Goal: Information Seeking & Learning: Learn about a topic

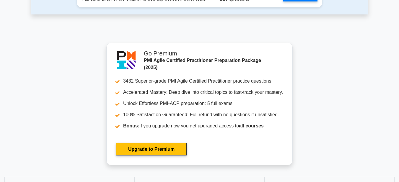
scroll to position [1536, 0]
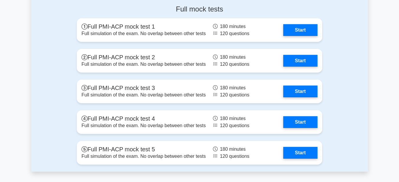
scroll to position [1418, 0]
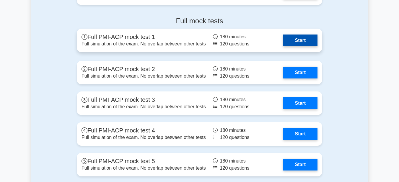
click at [307, 35] on link "Start" at bounding box center [300, 41] width 34 height 12
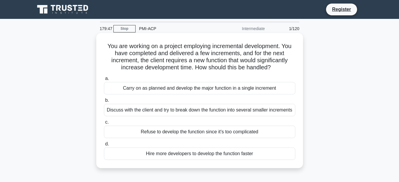
click at [214, 88] on div "Carry on as planned and develop the major function in a single increment" at bounding box center [199, 88] width 191 height 12
click at [201, 87] on div "Carry on as planned and develop the major function in a single increment" at bounding box center [199, 88] width 191 height 12
click at [104, 81] on input "a. Carry on as planned and develop the major function in a single increment" at bounding box center [104, 79] width 0 height 4
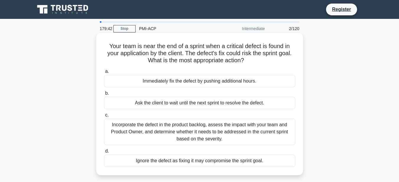
click at [207, 159] on div "Ignore the defect as fixing it may compromise the sprint goal." at bounding box center [199, 161] width 191 height 12
click at [104, 153] on input "d. Ignore the defect as fixing it may compromise the sprint goal." at bounding box center [104, 151] width 0 height 4
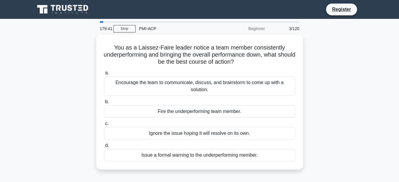
click at [207, 159] on div "Issue a formal warning to the underperforming member." at bounding box center [199, 155] width 191 height 12
click at [104, 148] on input "d. Issue a formal warning to the underperforming member." at bounding box center [104, 146] width 0 height 4
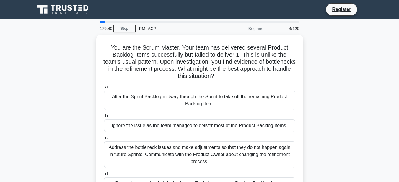
click at [207, 159] on div "Address the bottleneck issues and make adjustments so that they do not happen a…" at bounding box center [199, 154] width 191 height 27
click at [104, 140] on input "c. Address the bottleneck issues and make adjustments so that they do not happe…" at bounding box center [104, 138] width 0 height 4
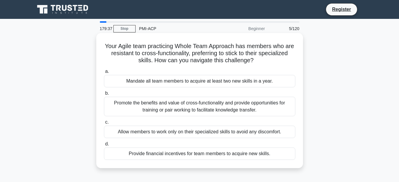
click at [205, 154] on div "Provide financial incentives for team members to acquire new skills." at bounding box center [199, 154] width 191 height 12
click at [104, 146] on input "d. Provide financial incentives for team members to acquire new skills." at bounding box center [104, 144] width 0 height 4
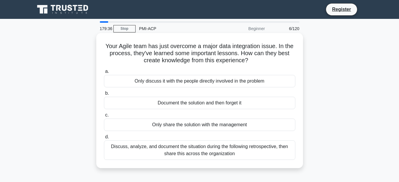
click at [205, 147] on div "Discuss, analyze, and document the situation during the following retrospective…" at bounding box center [199, 150] width 191 height 19
click at [104, 139] on input "d. Discuss, analyze, and document the situation during the following retrospect…" at bounding box center [104, 137] width 0 height 4
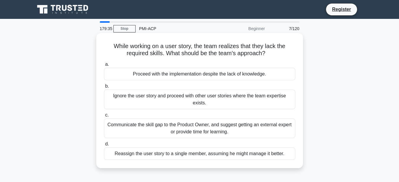
click at [204, 147] on label "d. Reassign the user story to a single member, assuming he might manage it bett…" at bounding box center [199, 150] width 191 height 19
click at [104, 146] on input "d. Reassign the user story to a single member, assuming he might manage it bett…" at bounding box center [104, 144] width 0 height 4
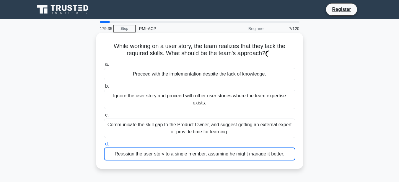
click at [204, 151] on div "Reassign the user story to a single member, assuming he might manage it better." at bounding box center [199, 154] width 191 height 13
click at [104, 146] on input "d. Reassign the user story to a single member, assuming he might manage it bett…" at bounding box center [104, 144] width 0 height 4
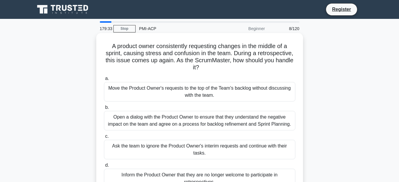
click at [204, 145] on div "Ask the team to ignore the Product Owner's interim requests and continue with t…" at bounding box center [199, 149] width 191 height 19
click at [104, 139] on input "c. Ask the team to ignore the Product Owner's interim requests and continue wit…" at bounding box center [104, 137] width 0 height 4
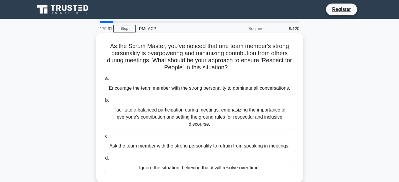
click at [204, 146] on div "Ask the team member with the strong personality to refrain from speaking in mee…" at bounding box center [199, 146] width 191 height 12
click at [104, 139] on input "c. Ask the team member with the strong personality to refrain from speaking in …" at bounding box center [104, 137] width 0 height 4
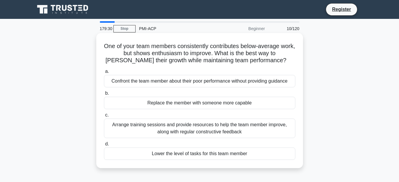
click at [203, 148] on div "Lower the level of tasks for this team member" at bounding box center [199, 154] width 191 height 12
click at [104, 146] on input "d. Lower the level of tasks for this team member" at bounding box center [104, 144] width 0 height 4
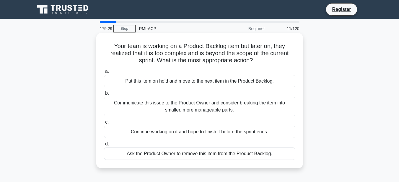
click at [203, 148] on label "d. Ask the Product Owner to remove this item from the Product Backlog." at bounding box center [199, 150] width 191 height 19
click at [104, 146] on input "d. Ask the Product Owner to remove this item from the Product Backlog." at bounding box center [104, 144] width 0 height 4
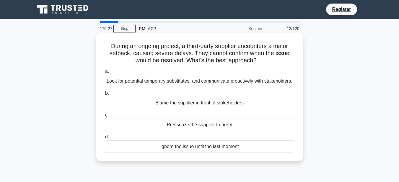
click at [205, 151] on div "Ignore the issue until the last moment" at bounding box center [199, 147] width 191 height 12
click at [104, 139] on input "d. Ignore the issue until the last moment" at bounding box center [104, 137] width 0 height 4
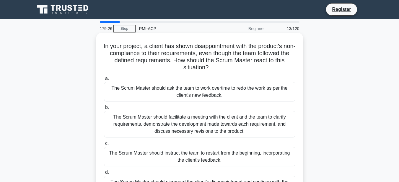
click at [205, 152] on div "The Scrum Master should instruct the team to restart from the beginning, incorp…" at bounding box center [199, 156] width 191 height 19
click at [104, 146] on input "c. The Scrum Master should instruct the team to restart from the beginning, inc…" at bounding box center [104, 144] width 0 height 4
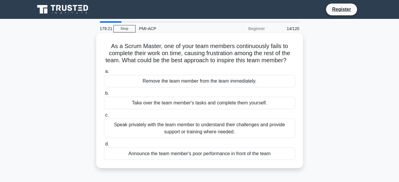
click at [206, 138] on div "Speak privately with the team member to understand their challenges and provide…" at bounding box center [199, 128] width 191 height 19
click at [104, 117] on input "c. Speak privately with the team member to understand their challenges and prov…" at bounding box center [104, 115] width 0 height 4
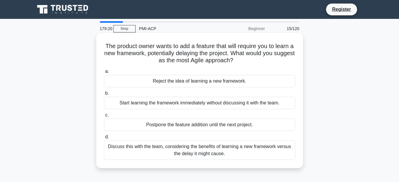
click at [206, 149] on div "Discuss this with the team, considering the benefits of learning a new framewor…" at bounding box center [199, 150] width 191 height 19
click at [104, 139] on input "d. Discuss this with the team, considering the benefits of learning a new frame…" at bounding box center [104, 137] width 0 height 4
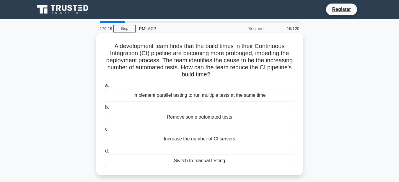
click at [205, 139] on div "Increase the number of CI servers" at bounding box center [199, 139] width 191 height 12
click at [104, 131] on input "c. Increase the number of CI servers" at bounding box center [104, 130] width 0 height 4
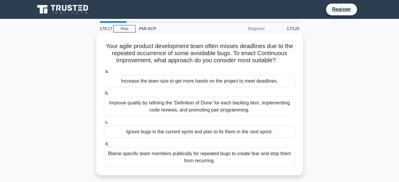
click at [207, 134] on div "Ignore bugs in the current sprint and plan to fix them in the next sprint." at bounding box center [199, 132] width 191 height 12
click at [104, 124] on input "c. Ignore bugs in the current sprint and plan to fix them in the next sprint." at bounding box center [104, 122] width 0 height 4
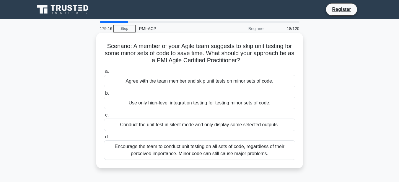
click at [208, 151] on div "Encourage the team to conduct unit testing on all sets of code, regardless of t…" at bounding box center [199, 150] width 191 height 19
click at [104, 139] on input "d. Encourage the team to conduct unit testing on all sets of code, regardless o…" at bounding box center [104, 137] width 0 height 4
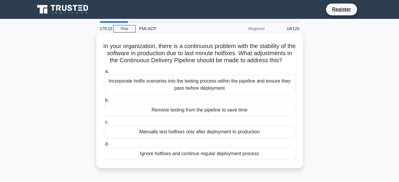
click at [209, 160] on div "Ignore hotfixes and continue regular deployment process" at bounding box center [199, 154] width 191 height 12
click at [225, 158] on div "Ignore hotfixes and continue regular deployment process" at bounding box center [199, 154] width 191 height 12
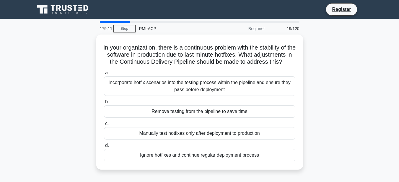
click at [373, 105] on main "179:11 Stop PMI-ACP Beginner 19/120 In your organization, there is a continuous…" at bounding box center [199, 169] width 399 height 300
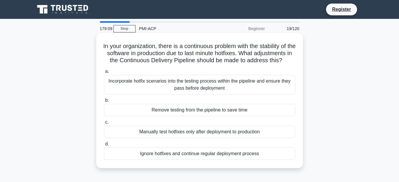
click at [233, 138] on div "Manually test hotfixes only after deployment to production" at bounding box center [199, 132] width 191 height 12
click at [270, 138] on div "Manually test hotfixes only after deployment to production" at bounding box center [199, 132] width 191 height 12
click at [104, 124] on input "c. Manually test hotfixes only after deployment to production" at bounding box center [104, 122] width 0 height 4
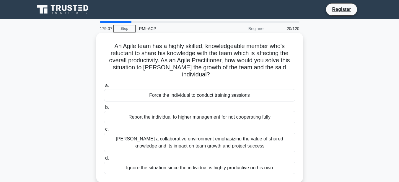
click at [270, 139] on div "[PERSON_NAME] a collaborative environment emphasizing the value of shared knowl…" at bounding box center [199, 142] width 191 height 19
click at [104, 131] on input "[PERSON_NAME] a collaborative environment emphasizing the value of shared knowl…" at bounding box center [104, 130] width 0 height 4
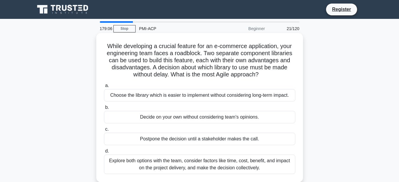
click at [268, 140] on div "Postpone the decision until a stakeholder makes the call." at bounding box center [199, 139] width 191 height 12
click at [104, 131] on input "c. Postpone the decision until a stakeholder makes the call." at bounding box center [104, 130] width 0 height 4
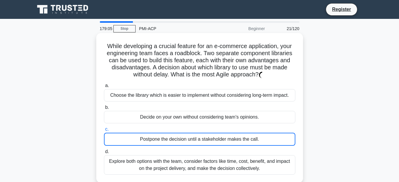
click at [268, 140] on div "Postpone the decision until a stakeholder makes the call." at bounding box center [199, 139] width 191 height 13
click at [104, 131] on input "c. Postpone the decision until a stakeholder makes the call." at bounding box center [104, 130] width 0 height 4
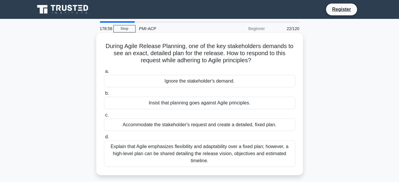
click at [284, 123] on div "Accommodate the stakeholder's request and create a detailed, fixed plan." at bounding box center [199, 125] width 191 height 12
click at [104, 117] on input "c. Accommodate the stakeholder's request and create a detailed, fixed plan." at bounding box center [104, 115] width 0 height 4
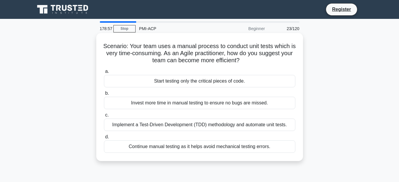
click at [283, 126] on div "Implement a Test-Driven Development (TDD) methodology and automate unit tests." at bounding box center [199, 125] width 191 height 12
click at [104, 117] on input "c. Implement a Test-Driven Development (TDD) methodology and automate unit test…" at bounding box center [104, 115] width 0 height 4
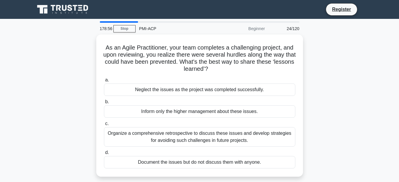
click at [283, 126] on label "c. Organize a comprehensive retrospective to discuss these issues and develop s…" at bounding box center [199, 133] width 191 height 27
click at [104, 126] on input "c. Organize a comprehensive retrospective to discuss these issues and develop s…" at bounding box center [104, 124] width 0 height 4
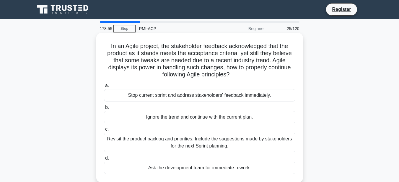
click at [281, 116] on div "Ignore the trend and continue with the current plan." at bounding box center [199, 117] width 191 height 12
click at [104, 110] on input "b. Ignore the trend and continue with the current plan." at bounding box center [104, 108] width 0 height 4
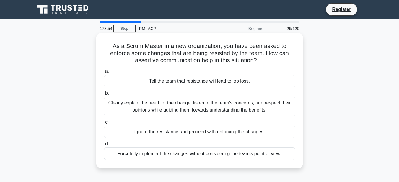
click at [283, 131] on div "Ignore the resistance and proceed with enforcing the changes." at bounding box center [199, 132] width 191 height 12
click at [104, 124] on input "c. Ignore the resistance and proceed with enforcing the changes." at bounding box center [104, 122] width 0 height 4
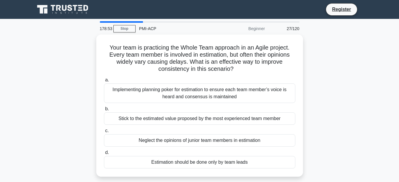
click at [283, 131] on label "c. Neglect the opinions of junior team members in estimation" at bounding box center [199, 136] width 191 height 19
click at [104, 131] on input "c. Neglect the opinions of junior team members in estimation" at bounding box center [104, 131] width 0 height 4
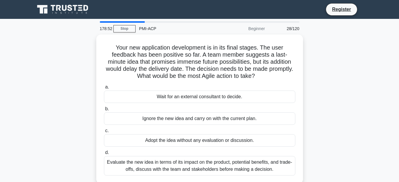
click at [283, 131] on label "c. Adopt the idea without any evaluation or discussion." at bounding box center [199, 136] width 191 height 19
click at [104, 131] on input "c. Adopt the idea without any evaluation or discussion." at bounding box center [104, 131] width 0 height 4
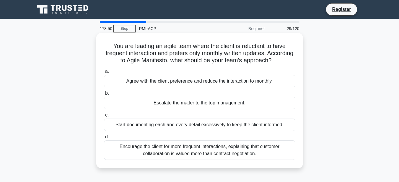
click at [277, 109] on div "Escalate the matter to the top management." at bounding box center [199, 103] width 191 height 12
click at [104, 95] on input "b. Escalate the matter to the top management." at bounding box center [104, 94] width 0 height 4
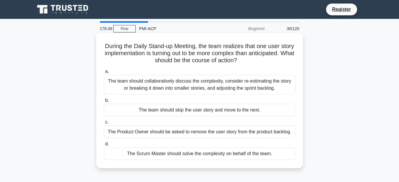
click at [277, 113] on div "The team should skip the user story and move to the next." at bounding box center [199, 110] width 191 height 12
click at [104, 102] on input "b. The team should skip the user story and move to the next." at bounding box center [104, 101] width 0 height 4
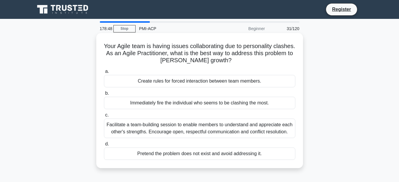
click at [277, 106] on div "Immediately fire the individual who seems to be clashing the most." at bounding box center [199, 103] width 191 height 12
click at [104, 95] on input "b. Immediately fire the individual who seems to be clashing the most." at bounding box center [104, 94] width 0 height 4
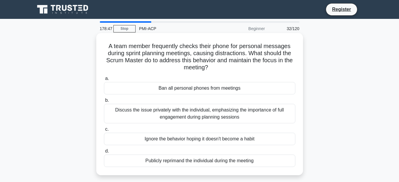
click at [277, 110] on div "Discuss the issue privately with the individual, emphasizing the importance of …" at bounding box center [199, 113] width 191 height 19
click at [104, 102] on input "b. Discuss the issue privately with the individual, emphasizing the importance …" at bounding box center [104, 101] width 0 height 4
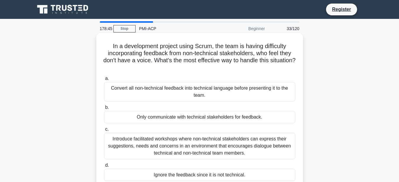
click at [278, 112] on div "Only communicate with technical stakeholders for feedback." at bounding box center [199, 117] width 191 height 12
click at [104, 110] on input "b. Only communicate with technical stakeholders for feedback." at bounding box center [104, 108] width 0 height 4
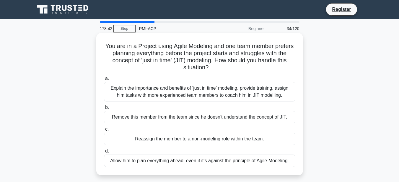
click at [276, 100] on div "Explain the importance and benefits of 'just in time' modeling, provide trainin…" at bounding box center [199, 91] width 191 height 19
click at [104, 81] on input "a. Explain the importance and benefits of 'just in time' modeling, provide trai…" at bounding box center [104, 79] width 0 height 4
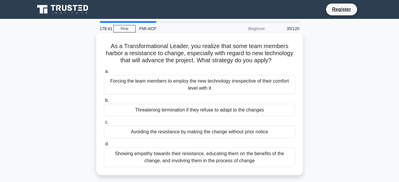
click at [277, 89] on div "Forcing the team members to employ the new technology irrespective of their com…" at bounding box center [199, 84] width 191 height 19
click at [104, 74] on input "a. Forcing the team members to employ the new technology irrespective of their …" at bounding box center [104, 72] width 0 height 4
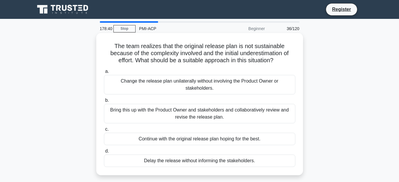
click at [276, 92] on div "Change the release plan unilaterally without involving the Product Owner or sta…" at bounding box center [199, 84] width 191 height 19
click at [104, 74] on input "a. Change the release plan unilaterally without involving the Product Owner or …" at bounding box center [104, 72] width 0 height 4
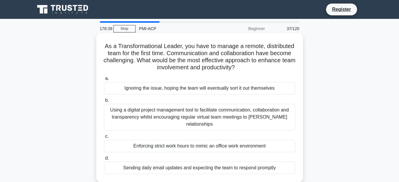
click at [273, 113] on div "Using a digital project management tool to facilitate communication, collaborat…" at bounding box center [199, 117] width 191 height 27
click at [283, 86] on div "Ignoring the issue, hoping the team will eventually sort it out themselves" at bounding box center [199, 88] width 191 height 12
click at [104, 81] on input "a. Ignoring the issue, hoping the team will eventually sort it out themselves" at bounding box center [104, 79] width 0 height 4
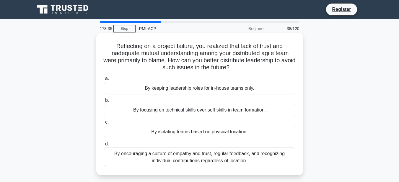
click at [284, 85] on div "By keeping leadership roles for in-house teams only." at bounding box center [199, 88] width 191 height 12
click at [104, 81] on input "a. By keeping leadership roles for in-house teams only." at bounding box center [104, 79] width 0 height 4
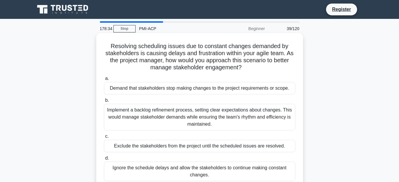
click at [284, 85] on div "Demand that stakeholders stop making changes to the project requirements or sco…" at bounding box center [199, 88] width 191 height 12
click at [104, 81] on input "a. Demand that stakeholders stop making changes to the project requirements or …" at bounding box center [104, 79] width 0 height 4
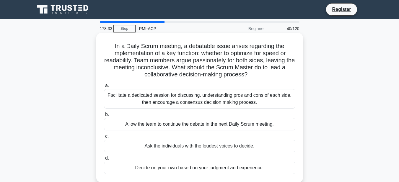
click at [283, 95] on div "Facilitate a dedicated session for discussing, understanding pros and cons of e…" at bounding box center [199, 98] width 191 height 19
click at [104, 88] on input "a. Facilitate a dedicated session for discussing, understanding pros and cons o…" at bounding box center [104, 86] width 0 height 4
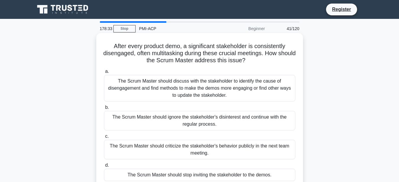
click at [282, 91] on div "The Scrum Master should discuss with the stakeholder to identify the cause of d…" at bounding box center [199, 88] width 191 height 27
click at [104, 74] on input "a. The Scrum Master should discuss with the stakeholder to identify the cause o…" at bounding box center [104, 72] width 0 height 4
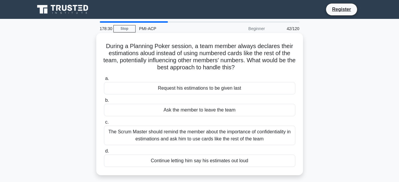
click at [278, 83] on div "Request his estimations to be given last" at bounding box center [199, 88] width 191 height 12
click at [104, 81] on input "a. Request his estimations to be given last" at bounding box center [104, 79] width 0 height 4
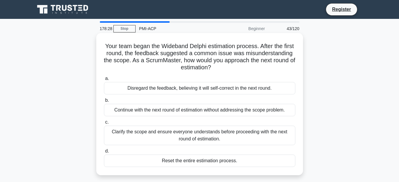
click at [278, 86] on div "Disregard the feedback, believing it will self-correct in the next round." at bounding box center [199, 88] width 191 height 12
click at [104, 81] on input "a. Disregard the feedback, believing it will self-correct in the next round." at bounding box center [104, 79] width 0 height 4
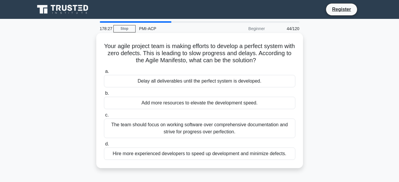
click at [279, 101] on div "Add more resources to elevate the development speed." at bounding box center [199, 103] width 191 height 12
click at [104, 95] on input "b. Add more resources to elevate the development speed." at bounding box center [104, 94] width 0 height 4
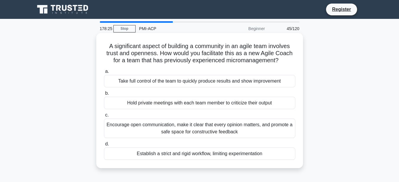
click at [275, 85] on div "Take full control of the team to quickly produce results and show improvement" at bounding box center [199, 81] width 191 height 12
click at [104, 74] on input "a. Take full control of the team to quickly produce results and show improvement" at bounding box center [104, 72] width 0 height 4
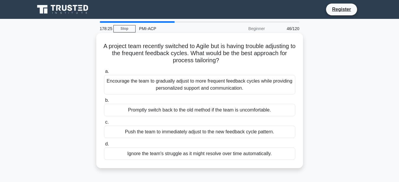
click at [276, 89] on div "Encourage the team to gradually adjust to more frequent feedback cycles while p…" at bounding box center [199, 84] width 191 height 19
click at [104, 74] on input "a. Encourage the team to gradually adjust to more frequent feedback cycles whil…" at bounding box center [104, 72] width 0 height 4
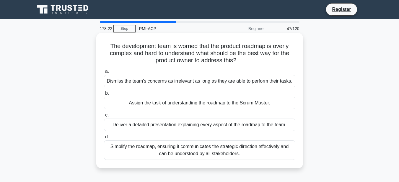
click at [277, 104] on div "Assign the task of understanding the roadmap to the Scrum Master." at bounding box center [199, 103] width 191 height 12
click at [104, 95] on input "b. Assign the task of understanding the roadmap to the Scrum Master." at bounding box center [104, 94] width 0 height 4
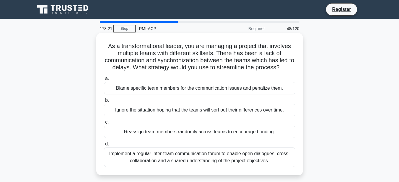
drag, startPoint x: 271, startPoint y: 87, endPoint x: 272, endPoint y: 91, distance: 3.9
click at [272, 89] on div "Blame specific team members for the communication issues and penalize them." at bounding box center [199, 88] width 191 height 12
click at [277, 128] on div "Reassign team members randomly across teams to encourage bonding." at bounding box center [199, 132] width 191 height 12
click at [104, 124] on input "c. Reassign team members randomly across teams to encourage bonding." at bounding box center [104, 122] width 0 height 4
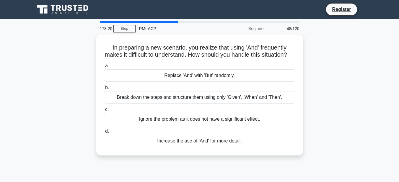
click at [277, 126] on div "Ignore the problem as it does not have a significant effect." at bounding box center [199, 119] width 191 height 12
click at [104, 112] on input "c. Ignore the problem as it does not have a significant effect." at bounding box center [104, 110] width 0 height 4
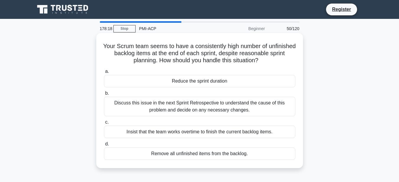
click at [272, 86] on div "Reduce the sprint duration" at bounding box center [199, 81] width 191 height 12
click at [104, 74] on input "a. Reduce the sprint duration" at bounding box center [104, 72] width 0 height 4
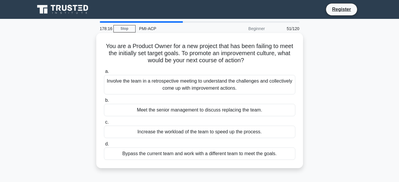
click at [268, 109] on div "Meet the senior management to discuss replacing the team." at bounding box center [199, 110] width 191 height 12
click at [104, 102] on input "b. Meet the senior management to discuss replacing the team." at bounding box center [104, 101] width 0 height 4
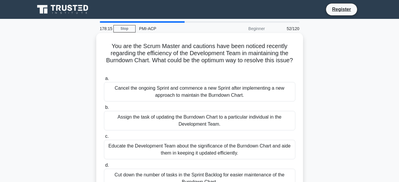
click at [265, 120] on div "Assign the task of updating the Burndown Chart to a particular individual in th…" at bounding box center [199, 120] width 191 height 19
click at [104, 110] on input "b. Assign the task of updating the Burndown Chart to a particular individual in…" at bounding box center [104, 108] width 0 height 4
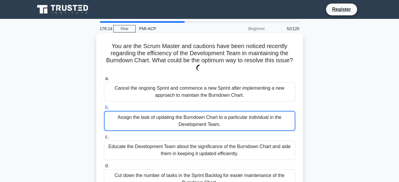
click at [265, 120] on div "Assign the task of updating the Burndown Chart to a particular individual in th…" at bounding box center [199, 121] width 191 height 20
click at [104, 110] on input "b. Assign the task of updating the Burndown Chart to a particular individual in…" at bounding box center [104, 108] width 0 height 4
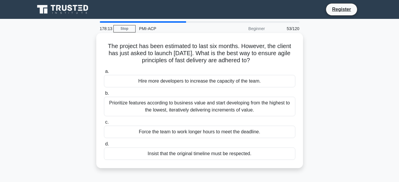
click at [267, 132] on div "Force the team to work longer hours to meet the deadline." at bounding box center [199, 132] width 191 height 12
click at [104, 124] on input "c. Force the team to work longer hours to meet the deadline." at bounding box center [104, 122] width 0 height 4
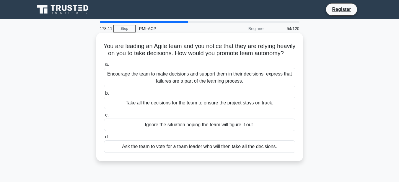
click at [267, 130] on div "Ignore the situation hoping the team will figure it out." at bounding box center [199, 125] width 191 height 12
click at [104, 117] on input "c. Ignore the situation hoping the team will figure it out." at bounding box center [104, 115] width 0 height 4
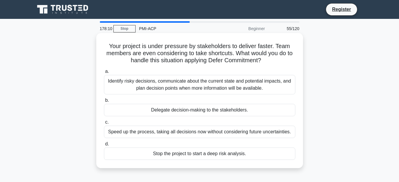
click at [267, 131] on div "Speed up the process, taking all decisions now without considering future uncer…" at bounding box center [199, 132] width 191 height 12
click at [104, 124] on input "c. Speed up the process, taking all decisions now without considering future un…" at bounding box center [104, 122] width 0 height 4
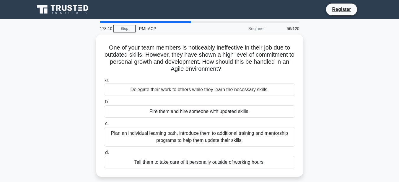
click at [267, 131] on div "Plan an individual learning path, introduce them to additional training and men…" at bounding box center [199, 136] width 191 height 19
click at [104, 126] on input "c. Plan an individual learning path, introduce them to additional training and …" at bounding box center [104, 124] width 0 height 4
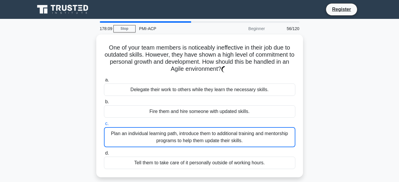
click at [267, 131] on div "Plan an individual learning path, introduce them to additional training and men…" at bounding box center [199, 137] width 191 height 20
click at [104, 126] on input "c. Plan an individual learning path, introduce them to additional training and …" at bounding box center [104, 124] width 0 height 4
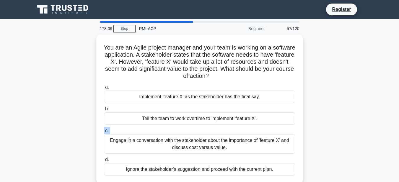
click at [267, 131] on label "c. Engage in a conversation with the stakeholder about the importance of 'featu…" at bounding box center [199, 140] width 191 height 27
click at [104, 131] on input "c. Engage in a conversation with the stakeholder about the importance of 'featu…" at bounding box center [104, 131] width 0 height 4
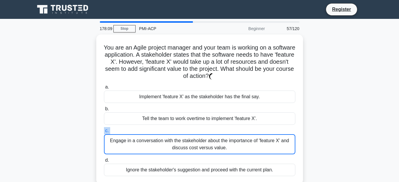
click at [267, 131] on label "c. Engage in a conversation with the stakeholder about the importance of 'featu…" at bounding box center [199, 140] width 191 height 27
click at [104, 131] on input "c. Engage in a conversation with the stakeholder about the importance of 'featu…" at bounding box center [104, 131] width 0 height 4
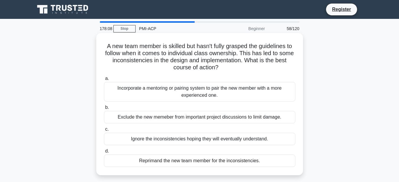
click at [268, 132] on label "c. Ignore the inconsistencies hoping they will eventually understand." at bounding box center [199, 135] width 191 height 19
click at [104, 131] on input "c. Ignore the inconsistencies hoping they will eventually understand." at bounding box center [104, 130] width 0 height 4
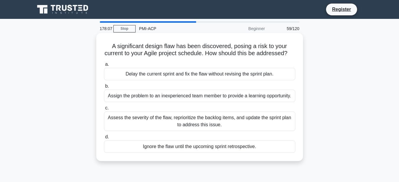
click at [268, 131] on div "Assess the severity of the flaw, reprioritize the backlog items, and update the…" at bounding box center [199, 121] width 191 height 19
click at [104, 110] on input "c. Assess the severity of the flaw, reprioritize the backlog items, and update …" at bounding box center [104, 108] width 0 height 4
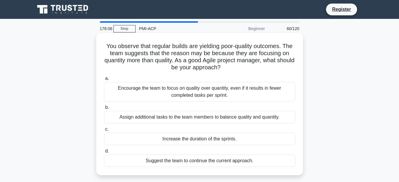
click at [267, 130] on label "c. Increase the duration of the sprints." at bounding box center [199, 135] width 191 height 19
click at [104, 130] on input "c. Increase the duration of the sprints." at bounding box center [104, 130] width 0 height 4
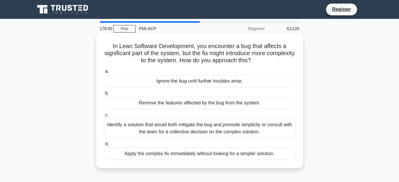
click at [271, 121] on div "Identify a solution that would both mitigate the bug and promote simplicity or …" at bounding box center [199, 128] width 191 height 19
click at [104, 117] on input "c. Identify a solution that would both mitigate the bug and promote simplicity …" at bounding box center [104, 115] width 0 height 4
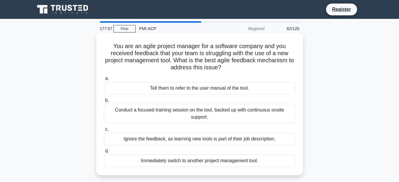
click at [269, 117] on div "Conduct a focused training session on the tool, backed up with continuous onsit…" at bounding box center [199, 113] width 191 height 19
click at [104, 102] on input "b. Conduct a focused training session on the tool, backed up with continuous on…" at bounding box center [104, 101] width 0 height 4
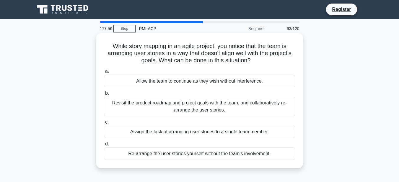
click at [270, 110] on div "Revisit the product roadmap and project goals with the team, and collaborativel…" at bounding box center [199, 106] width 191 height 19
click at [104, 95] on input "b. Revisit the product roadmap and project goals with the team, and collaborati…" at bounding box center [104, 94] width 0 height 4
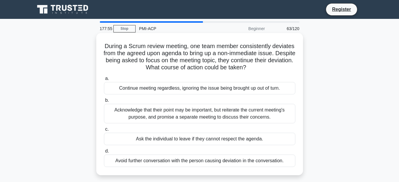
click at [271, 109] on div "Acknowledge that their point may be important, but reiterate the current meetin…" at bounding box center [199, 113] width 191 height 19
click at [104, 102] on input "b. Acknowledge that their point may be important, but reiterate the current mee…" at bounding box center [104, 101] width 0 height 4
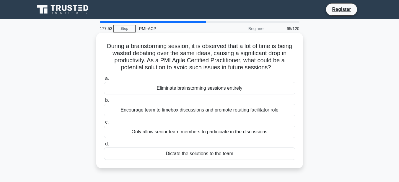
click at [285, 111] on div "Encourage team to timebox discussions and promote rotating facilitator role" at bounding box center [199, 110] width 191 height 12
click at [104, 102] on input "b. Encourage team to timebox discussions and promote rotating facilitator role" at bounding box center [104, 101] width 0 height 4
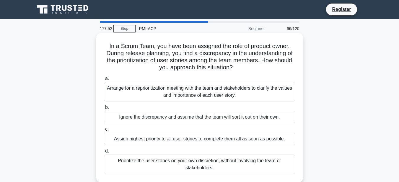
click at [285, 113] on div "Ignore the discrepancy and assume that the team will sort it out on their own." at bounding box center [199, 117] width 191 height 12
click at [104, 110] on input "b. Ignore the discrepancy and assume that the team will sort it out on their ow…" at bounding box center [104, 108] width 0 height 4
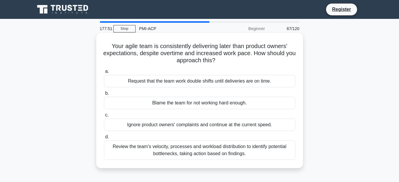
click at [281, 105] on div "Blame the team for not working hard enough." at bounding box center [199, 103] width 191 height 12
click at [104, 95] on input "b. Blame the team for not working hard enough." at bounding box center [104, 94] width 0 height 4
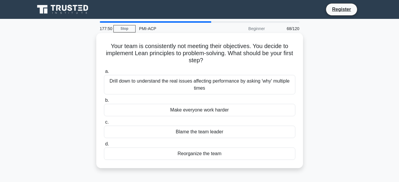
click at [280, 107] on div "Make everyone work harder" at bounding box center [199, 110] width 191 height 12
click at [104, 102] on input "b. Make everyone work harder" at bounding box center [104, 101] width 0 height 4
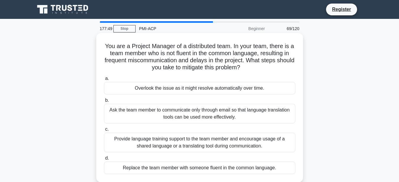
click at [282, 109] on div "Ask the team member to communicate only through email so that language translat…" at bounding box center [199, 113] width 191 height 19
click at [271, 117] on div "Ask the team member to communicate only through email so that language translat…" at bounding box center [199, 113] width 191 height 19
click at [104, 102] on input "b. Ask the team member to communicate only through email so that language trans…" at bounding box center [104, 101] width 0 height 4
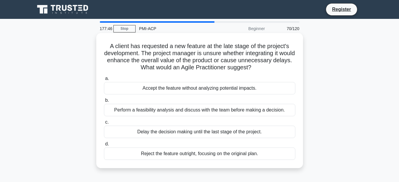
click at [269, 130] on div "Delay the decision making until the last stage of the project." at bounding box center [199, 132] width 191 height 12
click at [104, 124] on input "[PERSON_NAME] the decision making until the last stage of the project." at bounding box center [104, 122] width 0 height 4
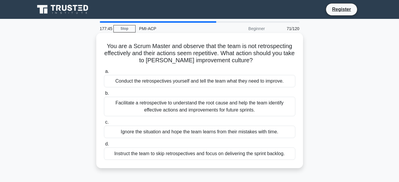
click at [269, 130] on div "Ignore the situation and hope the team learns from their mistakes with time." at bounding box center [199, 132] width 191 height 12
click at [104, 124] on input "c. Ignore the situation and hope the team learns from their mistakes with time." at bounding box center [104, 122] width 0 height 4
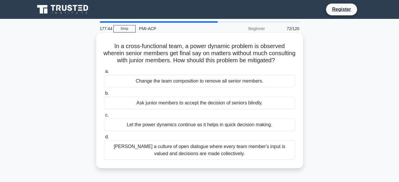
click at [269, 129] on div "Let the power dynamics continue as it helps in quick decision making." at bounding box center [199, 125] width 191 height 12
click at [104, 117] on input "c. Let the power dynamics continue as it helps in quick decision making." at bounding box center [104, 115] width 0 height 4
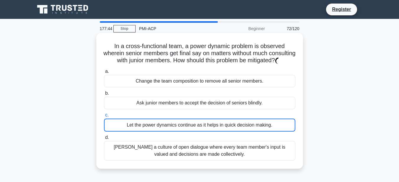
click at [269, 129] on div "Let the power dynamics continue as it helps in quick decision making." at bounding box center [199, 125] width 191 height 13
click at [104, 117] on input "c. Let the power dynamics continue as it helps in quick decision making." at bounding box center [104, 115] width 0 height 4
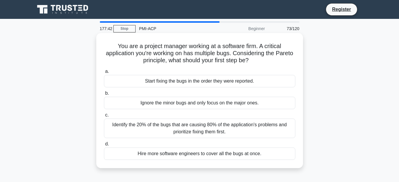
click at [266, 134] on div "Identify the 20% of the bugs that are causing 80% of the application's problems…" at bounding box center [199, 128] width 191 height 19
click at [104, 117] on input "c. Identify the 20% of the bugs that are causing 80% of the application's probl…" at bounding box center [104, 115] width 0 height 4
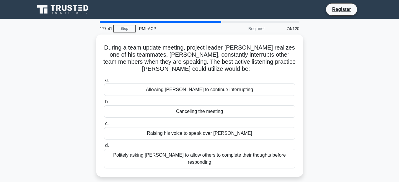
click at [266, 133] on div "Raising his voice to speak over [PERSON_NAME]" at bounding box center [199, 133] width 191 height 12
click at [104, 126] on input "c. Raising his voice to speak over [PERSON_NAME]" at bounding box center [104, 124] width 0 height 4
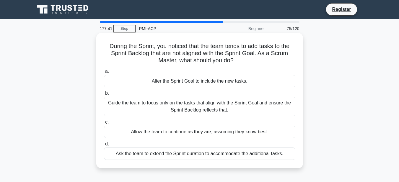
click at [265, 133] on div "Allow the team to continue as they are, assuming they know best." at bounding box center [199, 132] width 191 height 12
click at [104, 124] on input "c. Allow the team to continue as they are, assuming they know best." at bounding box center [104, 122] width 0 height 4
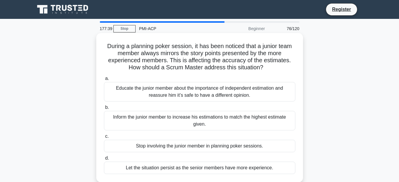
click at [278, 144] on div "Stop involving the junior member in planning poker sessions." at bounding box center [199, 146] width 191 height 12
click at [104, 139] on input "c. Stop involving the junior member in planning poker sessions." at bounding box center [104, 137] width 0 height 4
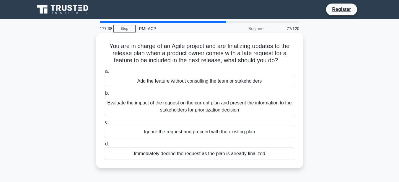
click at [278, 141] on label "d. Immediately decline the request as the plan is already finalized" at bounding box center [199, 150] width 191 height 19
click at [104, 142] on input "d. Immediately decline the request as the plan is already finalized" at bounding box center [104, 144] width 0 height 4
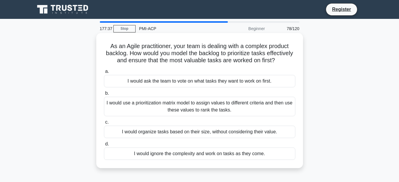
click at [279, 136] on div "I would organize tasks based on their size, without considering their value." at bounding box center [199, 132] width 191 height 12
click at [104, 124] on input "c. I would organize tasks based on their size, without considering their value." at bounding box center [104, 122] width 0 height 4
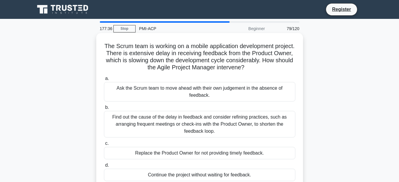
click at [278, 129] on div "Find out the cause of the delay in feedback and consider refining practices, su…" at bounding box center [199, 124] width 191 height 27
click at [104, 110] on input "b. Find out the cause of the delay in feedback and consider refining practices,…" at bounding box center [104, 108] width 0 height 4
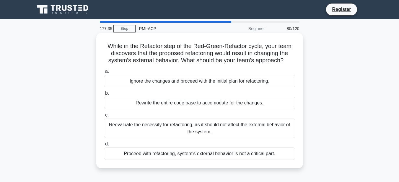
click at [278, 130] on div "Reevaluate the necessity for refactoring, as it should not affect the external …" at bounding box center [199, 128] width 191 height 19
click at [104, 117] on input "c. Reevaluate the necessity for refactoring, as it should not affect the extern…" at bounding box center [104, 115] width 0 height 4
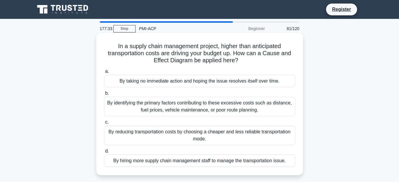
click at [280, 110] on div "By identifying the primary factors contributing to these excessive costs such a…" at bounding box center [199, 106] width 191 height 19
click at [278, 108] on div "By identifying the primary factors contributing to these excessive costs such a…" at bounding box center [199, 106] width 191 height 19
click at [104, 95] on input "b. By identifying the primary factors contributing to these excessive costs suc…" at bounding box center [104, 94] width 0 height 4
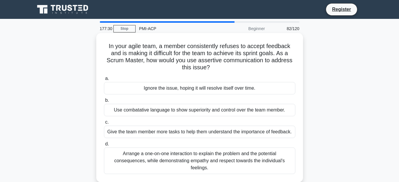
click at [278, 90] on div "Ignore the issue, hoping it will resolve itself over time." at bounding box center [199, 88] width 191 height 12
click at [104, 81] on input "a. Ignore the issue, hoping it will resolve itself over time." at bounding box center [104, 79] width 0 height 4
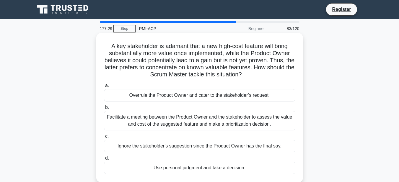
click at [279, 99] on div "Overrule the Product Owner and cater to the stakeholder’s request." at bounding box center [199, 95] width 191 height 12
click at [104, 88] on input "a. Overrule the Product Owner and cater to the stakeholder’s request." at bounding box center [104, 86] width 0 height 4
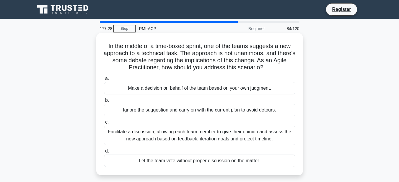
click at [278, 92] on div "Make a decision on behalf of the team based on your own judgment." at bounding box center [199, 88] width 191 height 12
click at [104, 81] on input "a. Make a decision on behalf of the team based on your own judgment." at bounding box center [104, 79] width 0 height 4
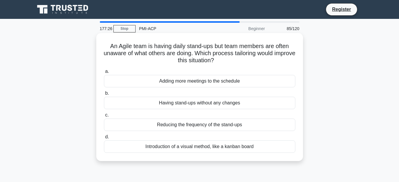
click at [277, 85] on div "Adding more meetings to the schedule" at bounding box center [199, 81] width 191 height 12
click at [104, 74] on input "a. Adding more meetings to the schedule" at bounding box center [104, 72] width 0 height 4
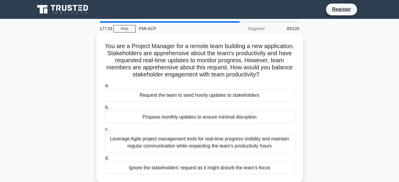
click at [277, 92] on div "Request the team to send hourly updates to stakeholders" at bounding box center [199, 95] width 191 height 12
click at [104, 88] on input "a. Request the team to send hourly updates to stakeholders" at bounding box center [104, 86] width 0 height 4
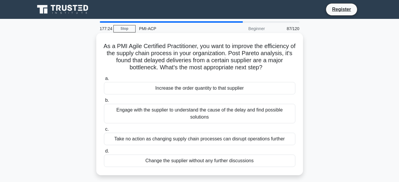
click at [274, 88] on div "Increase the order quantity to that supplier" at bounding box center [199, 88] width 191 height 12
click at [104, 81] on input "a. Increase the order quantity to that supplier" at bounding box center [104, 79] width 0 height 4
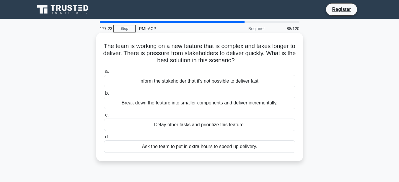
click at [274, 79] on div "Inform the stakeholder that it's not possible to deliver fast." at bounding box center [199, 81] width 191 height 12
click at [104, 74] on input "a. Inform the stakeholder that it's not possible to deliver fast." at bounding box center [104, 72] width 0 height 4
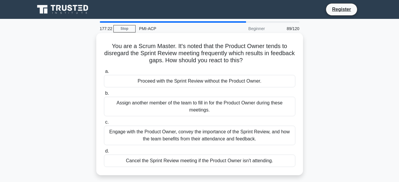
click at [275, 80] on div "Proceed with the Sprint Review without the Product Owner." at bounding box center [199, 81] width 191 height 12
click at [104, 74] on input "a. Proceed with the Sprint Review without the Product Owner." at bounding box center [104, 72] width 0 height 4
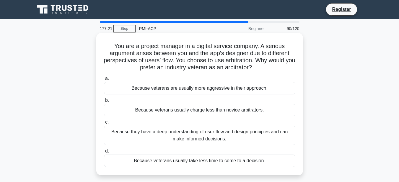
click at [275, 85] on div "Because veterans are usually more aggressive in their approach." at bounding box center [199, 88] width 191 height 12
click at [104, 81] on input "a. Because veterans are usually more aggressive in their approach." at bounding box center [104, 79] width 0 height 4
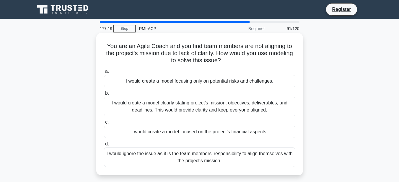
drag, startPoint x: 276, startPoint y: 113, endPoint x: 275, endPoint y: 107, distance: 6.6
click at [275, 110] on div "I would create a model clearly stating project's mission, objectives, deliverab…" at bounding box center [199, 106] width 191 height 19
click at [104, 95] on input "b. I would create a model clearly stating project's mission, objectives, delive…" at bounding box center [104, 94] width 0 height 4
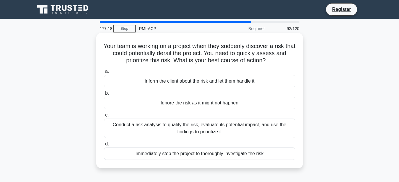
click at [273, 81] on div "Inform the client about the risk and let them handle it" at bounding box center [199, 81] width 191 height 12
click at [104, 74] on input "a. Inform the client about the risk and let them handle it" at bounding box center [104, 72] width 0 height 4
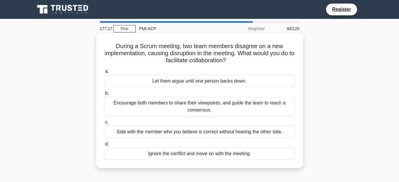
click at [273, 79] on div "Let them argue until one person backs down." at bounding box center [199, 81] width 191 height 12
click at [104, 74] on input "a. Let them argue until one person backs down." at bounding box center [104, 72] width 0 height 4
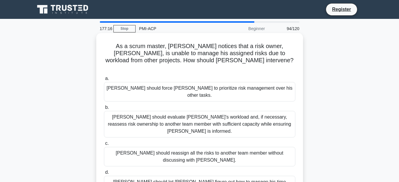
click at [273, 82] on div "[PERSON_NAME] should force [PERSON_NAME] to prioritize risk management over his…" at bounding box center [199, 91] width 191 height 19
click at [104, 81] on input "[PERSON_NAME] should force [PERSON_NAME] to prioritize risk management over his…" at bounding box center [104, 79] width 0 height 4
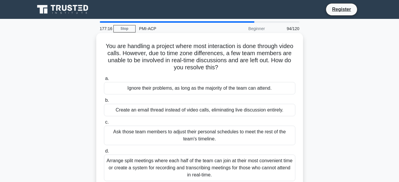
click at [273, 83] on div "Ignore their problems, as long as the majority of the team can attend." at bounding box center [199, 88] width 191 height 12
click at [104, 81] on input "a. Ignore their problems, as long as the majority of the team can attend." at bounding box center [104, 79] width 0 height 4
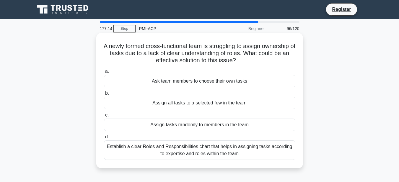
click at [276, 86] on div "Ask team members to choose their own tasks" at bounding box center [199, 81] width 191 height 12
click at [104, 74] on input "a. Ask team members to choose their own tasks" at bounding box center [104, 72] width 0 height 4
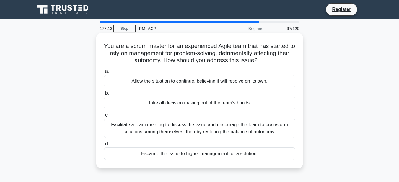
click at [277, 83] on div "Allow the situation to continue, believing it will resolve on its own." at bounding box center [199, 81] width 191 height 12
click at [104, 74] on input "a. Allow the situation to continue, believing it will resolve on its own." at bounding box center [104, 72] width 0 height 4
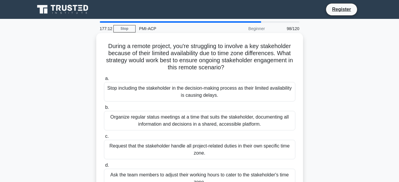
click at [277, 87] on div "Stop including the stakeholder in the decision-making process as their limited …" at bounding box center [199, 91] width 191 height 19
click at [104, 81] on input "a. Stop including the stakeholder in the decision-making process as their limit…" at bounding box center [104, 79] width 0 height 4
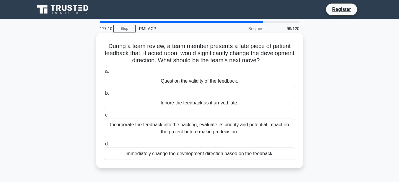
click at [277, 82] on div "Question the validity of the feedback." at bounding box center [199, 81] width 191 height 12
click at [104, 74] on input "a. Question the validity of the feedback." at bounding box center [104, 72] width 0 height 4
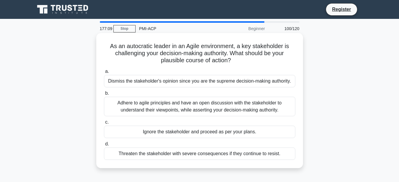
click at [276, 80] on div "Dismiss the stakeholder's opinion since you are the supreme decision-making aut…" at bounding box center [199, 81] width 191 height 12
click at [104, 74] on input "a. Dismiss the stakeholder's opinion since you are the supreme decision-making …" at bounding box center [104, 72] width 0 height 4
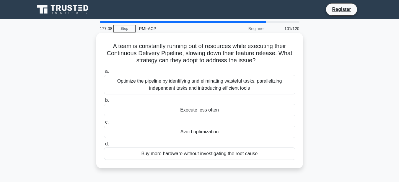
click at [276, 83] on div "Optimize the pipeline by identifying and eliminating wasteful tasks, paralleliz…" at bounding box center [199, 84] width 191 height 19
click at [104, 74] on input "a. Optimize the pipeline by identifying and eliminating wasteful tasks, paralle…" at bounding box center [104, 72] width 0 height 4
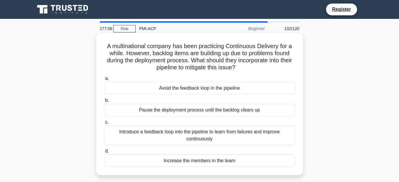
click at [273, 84] on div "Avoid the feedback loop in the pipeline" at bounding box center [199, 88] width 191 height 12
click at [104, 81] on input "a. Avoid the feedback loop in the pipeline" at bounding box center [104, 79] width 0 height 4
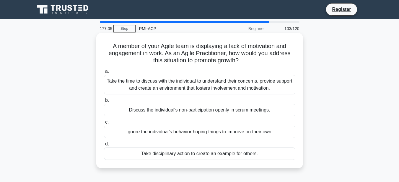
click at [273, 84] on div "Take the time to discuss with the individual to understand their concerns, prov…" at bounding box center [199, 84] width 191 height 19
click at [104, 74] on input "a. Take the time to discuss with the individual to understand their concerns, p…" at bounding box center [104, 72] width 0 height 4
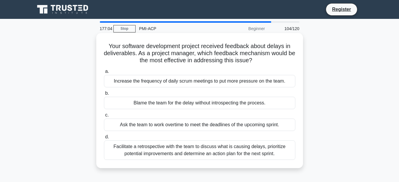
click at [273, 84] on div "Increase the frequency of daily scrum meetings to put more pressure on the team." at bounding box center [199, 81] width 191 height 12
click at [104, 74] on input "a. Increase the frequency of daily scrum meetings to put more pressure on the t…" at bounding box center [104, 72] width 0 height 4
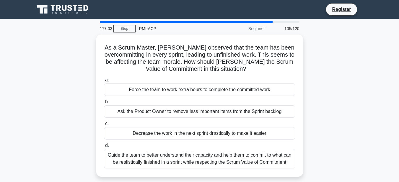
click at [272, 85] on div "Force the team to work extra hours to complete the committed work" at bounding box center [199, 90] width 191 height 12
click at [104, 82] on input "a. Force the team to work extra hours to complete the committed work" at bounding box center [104, 80] width 0 height 4
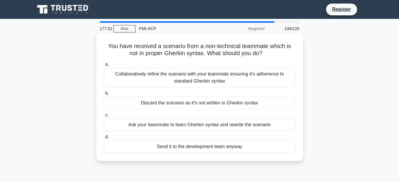
click at [272, 84] on div "Collaboratively refine the scenario with your teammate ensuring it's adherence …" at bounding box center [199, 77] width 191 height 19
click at [104, 66] on input "a. Collaboratively refine the scenario with your teammate ensuring it's adheren…" at bounding box center [104, 65] width 0 height 4
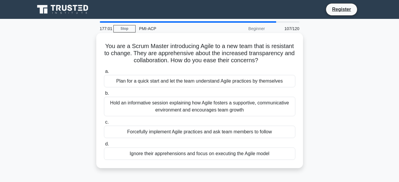
click at [273, 82] on div "Plan for a quick start and let the team understand Agile practices by themselves" at bounding box center [199, 81] width 191 height 12
click at [104, 74] on input "a. Plan for a quick start and let the team understand Agile practices by themse…" at bounding box center [104, 72] width 0 height 4
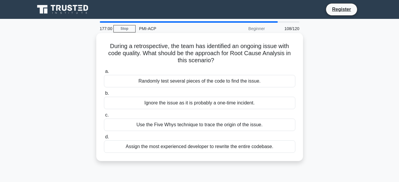
click at [273, 82] on div "Randomly test several pieces of the code to find the issue." at bounding box center [199, 81] width 191 height 12
click at [104, 74] on input "a. Randomly test several pieces of the code to find the issue." at bounding box center [104, 72] width 0 height 4
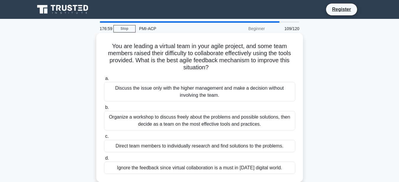
click at [274, 84] on div "Discuss the issue only with the higher management and make a decision without i…" at bounding box center [199, 91] width 191 height 19
click at [104, 81] on input "a. Discuss the issue only with the higher management and make a decision withou…" at bounding box center [104, 79] width 0 height 4
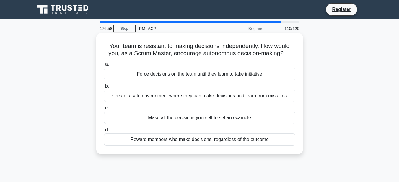
click at [273, 77] on div "Force decisions on the team until they learn to take initiative" at bounding box center [199, 74] width 191 height 12
click at [104, 66] on input "a. Force decisions on the team until they learn to take initiative" at bounding box center [104, 65] width 0 height 4
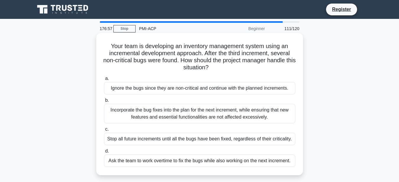
click at [273, 89] on div "Ignore the bugs since they are non-critical and continue with the planned incre…" at bounding box center [199, 88] width 191 height 12
click at [104, 81] on input "a. Ignore the bugs since they are non-critical and continue with the planned in…" at bounding box center [104, 79] width 0 height 4
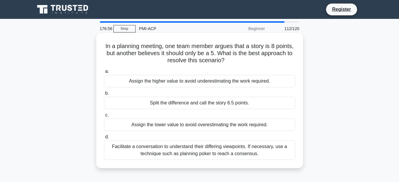
click at [272, 86] on div "Assign the higher value to avoid underestimating the work required." at bounding box center [199, 81] width 191 height 12
click at [104, 74] on input "a. Assign the higher value to avoid underestimating the work required." at bounding box center [104, 72] width 0 height 4
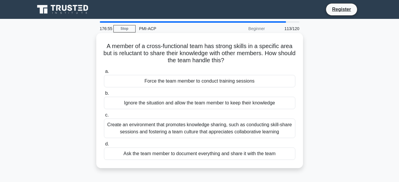
click at [272, 84] on div "Force the team member to conduct training sessions" at bounding box center [199, 81] width 191 height 12
click at [104, 74] on input "a. Force the team member to conduct training sessions" at bounding box center [104, 72] width 0 height 4
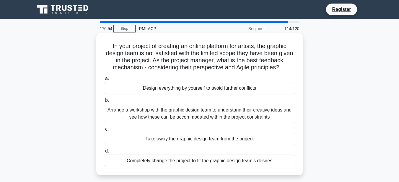
click at [273, 83] on div "Design everything by yourself to avoid further conflicts" at bounding box center [199, 88] width 191 height 12
click at [104, 81] on input "a. Design everything by yourself to avoid further conflicts" at bounding box center [104, 79] width 0 height 4
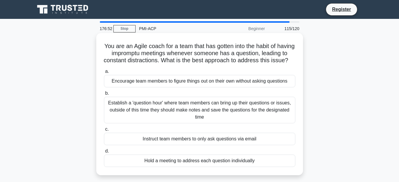
click at [272, 84] on div "Encourage team members to figure things out on their own without asking questio…" at bounding box center [199, 81] width 191 height 12
click at [104, 74] on input "a. Encourage team members to figure things out on their own without asking ques…" at bounding box center [104, 72] width 0 height 4
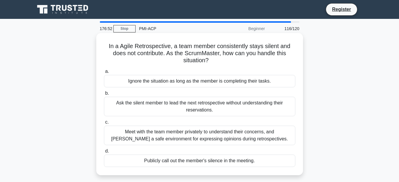
click at [272, 83] on div "Ignore the situation as long as the member is completing their tasks." at bounding box center [199, 81] width 191 height 12
click at [104, 74] on input "a. Ignore the situation as long as the member is completing their tasks." at bounding box center [104, 72] width 0 height 4
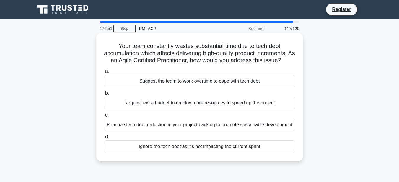
click at [272, 84] on div "Suggest the team to work overtime to cope with tech debt" at bounding box center [199, 81] width 191 height 12
click at [104, 74] on input "a. Suggest the team to work overtime to cope with tech debt" at bounding box center [104, 72] width 0 height 4
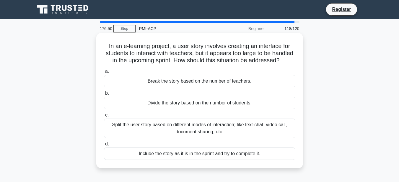
click at [272, 83] on div "Break the story based on the number of teachers." at bounding box center [199, 81] width 191 height 12
click at [104, 74] on input "a. Break the story based on the number of teachers." at bounding box center [104, 72] width 0 height 4
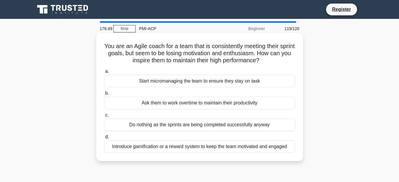
click at [272, 85] on div "Start micromanaging the team to ensure they stay on task" at bounding box center [199, 81] width 191 height 12
click at [104, 74] on input "a. Start micromanaging the team to ensure they stay on task" at bounding box center [104, 72] width 0 height 4
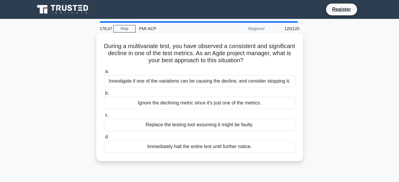
click at [272, 82] on div "Investigate if one of the variations can be causing the decline, and consider s…" at bounding box center [199, 81] width 191 height 12
click at [104, 74] on input "a. Investigate if one of the variations can be causing the decline, and conside…" at bounding box center [104, 72] width 0 height 4
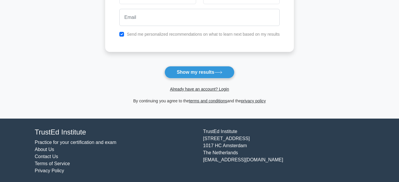
scroll to position [115, 0]
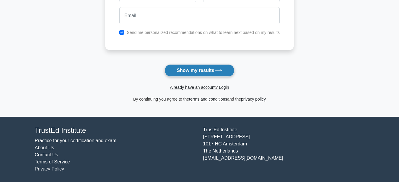
click at [214, 71] on button "Show my results" at bounding box center [199, 70] width 70 height 12
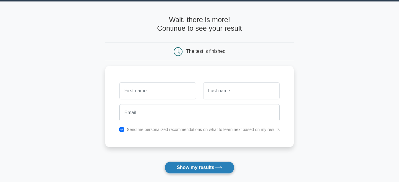
click at [214, 71] on div "Send me personalized recommendations on what to learn next based on my results" at bounding box center [199, 107] width 189 height 82
